Goal: Information Seeking & Learning: Learn about a topic

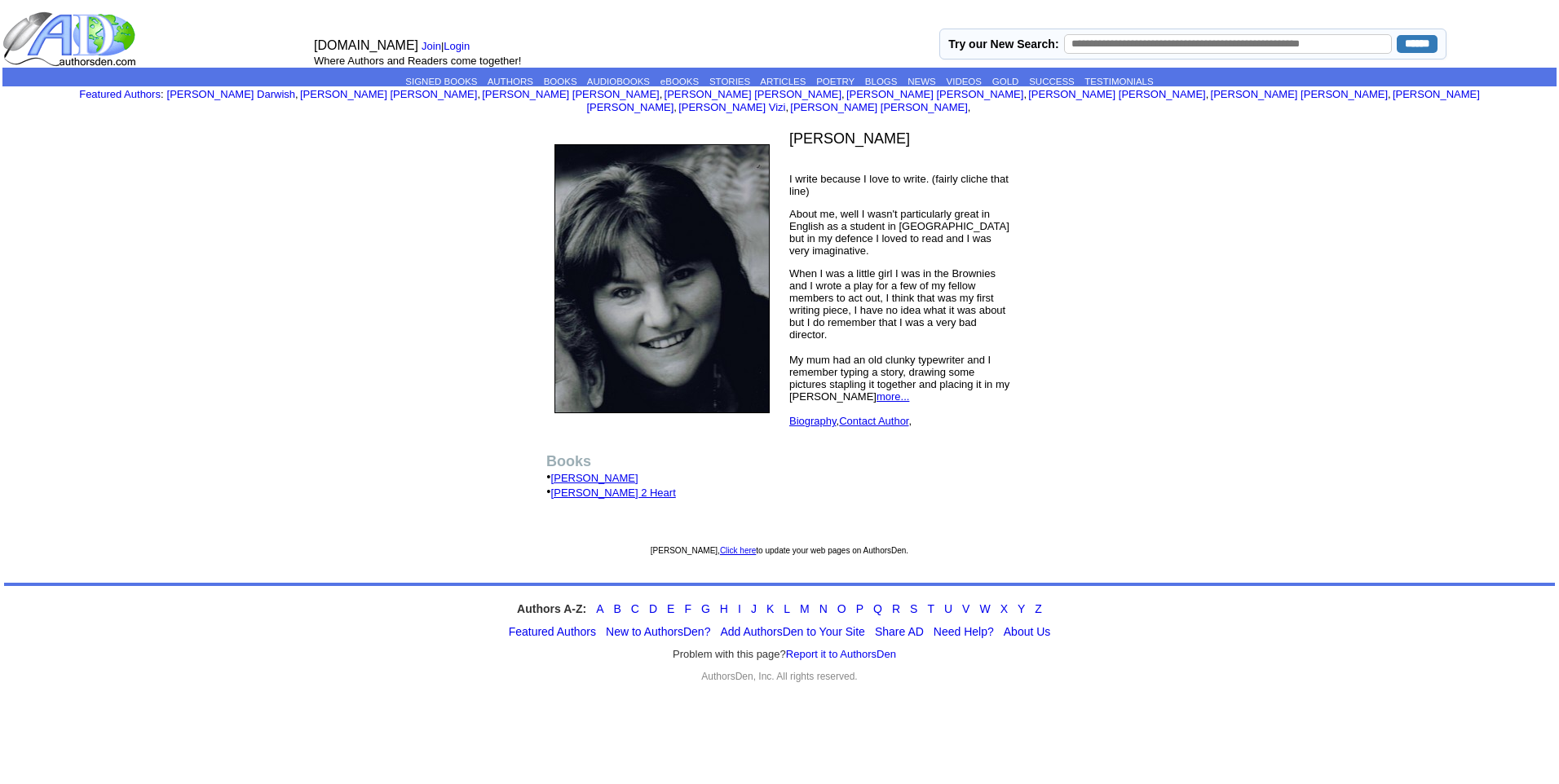
click at [569, 487] on link "[PERSON_NAME] 2 Heart" at bounding box center [614, 492] width 125 height 12
click at [569, 472] on link "[PERSON_NAME]" at bounding box center [595, 477] width 87 height 12
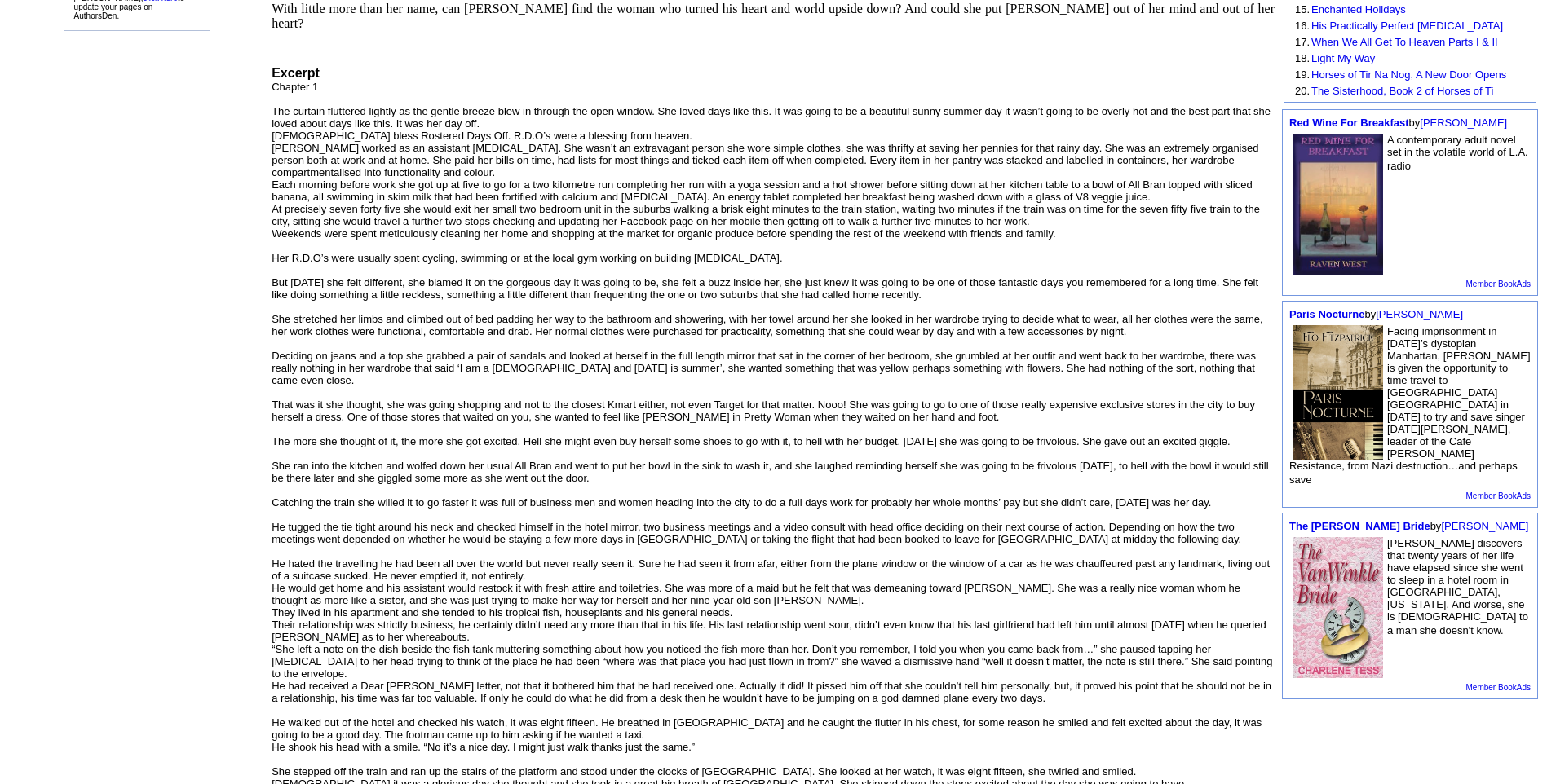
scroll to position [321, 0]
